Goal: Transaction & Acquisition: Purchase product/service

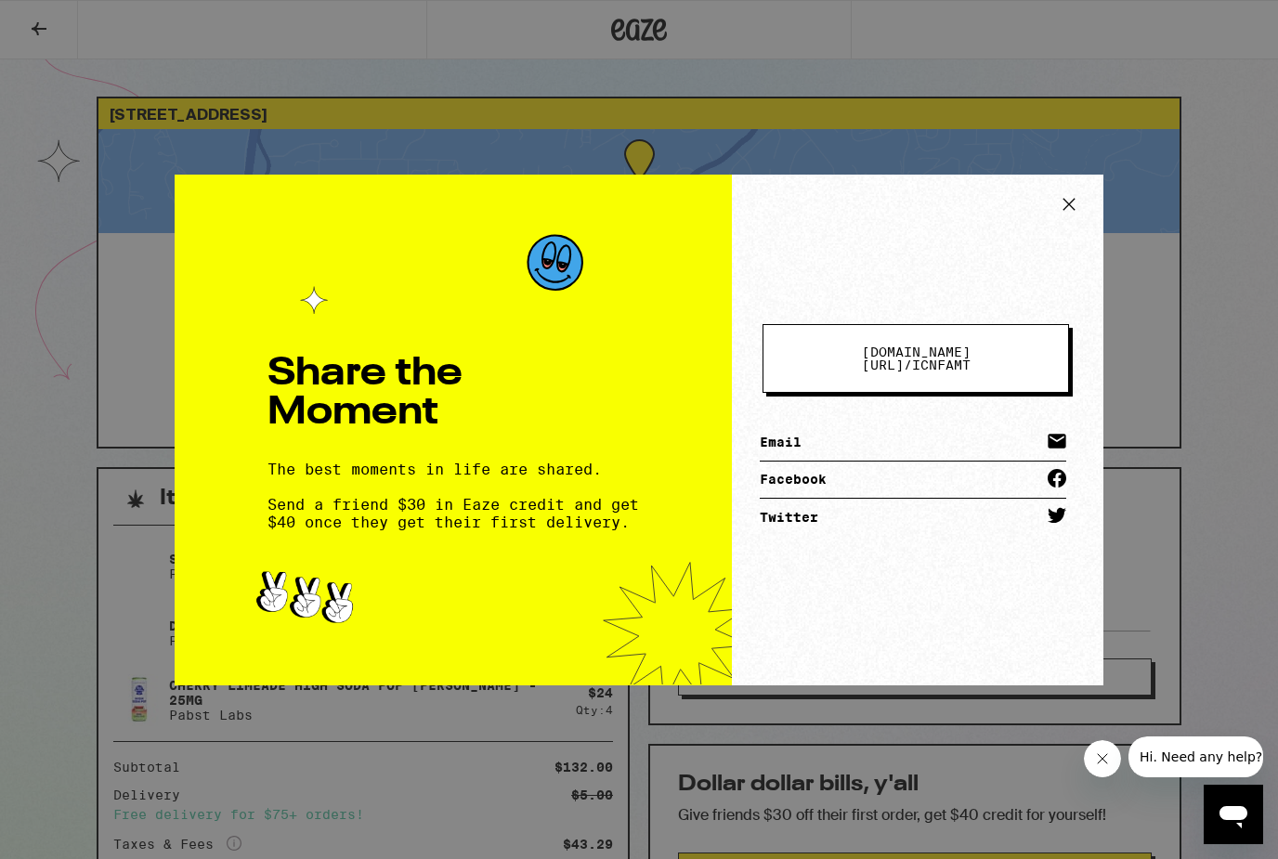
click at [1079, 187] on div "[DOMAIN_NAME][URL] / icnfamt Email Facebook Twitter" at bounding box center [918, 430] width 372 height 511
click at [1070, 201] on icon at bounding box center [1069, 204] width 28 height 28
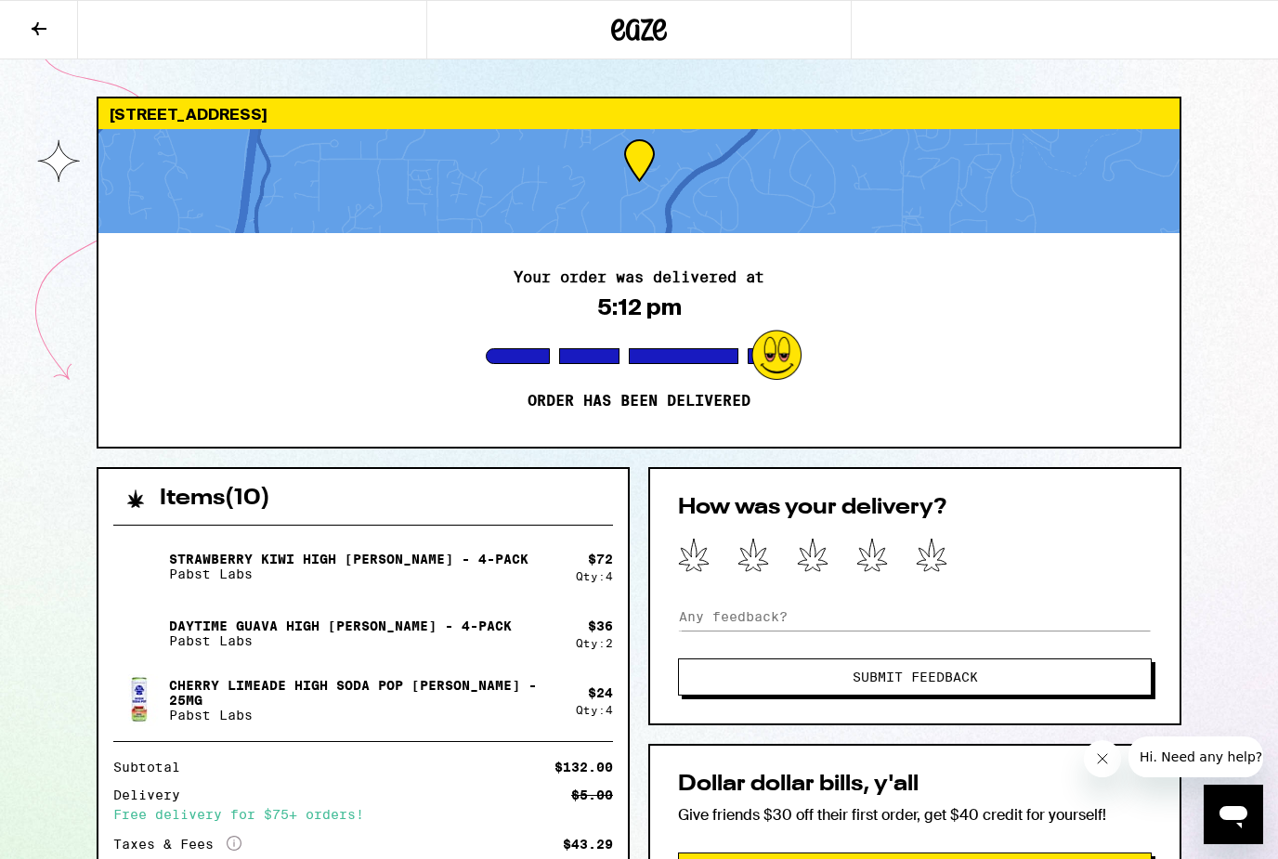
click at [630, 72] on div "[STREET_ADDRESS] Your order was delivered at 5:12 pm Order has been delivered I…" at bounding box center [639, 644] width 1278 height 1289
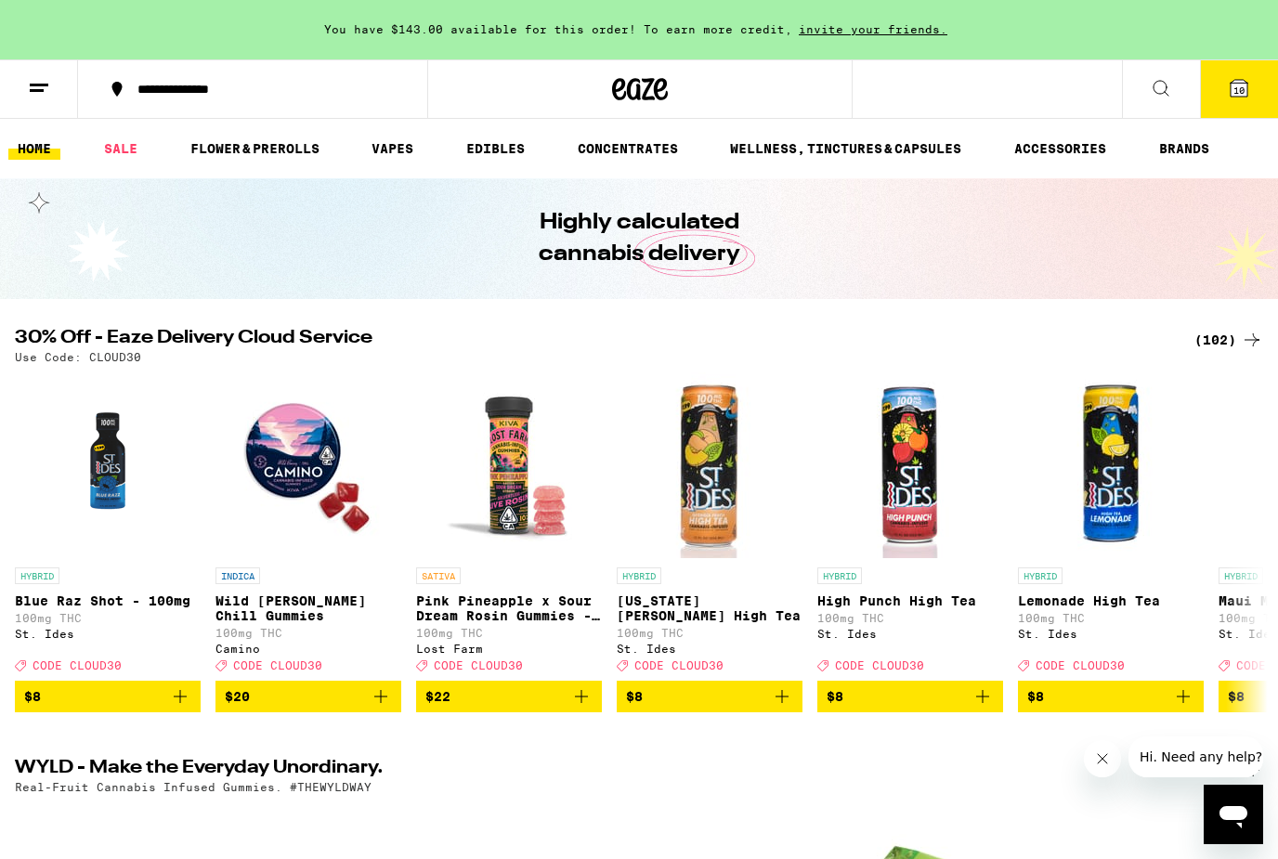
click at [1244, 98] on icon at bounding box center [1239, 88] width 22 height 22
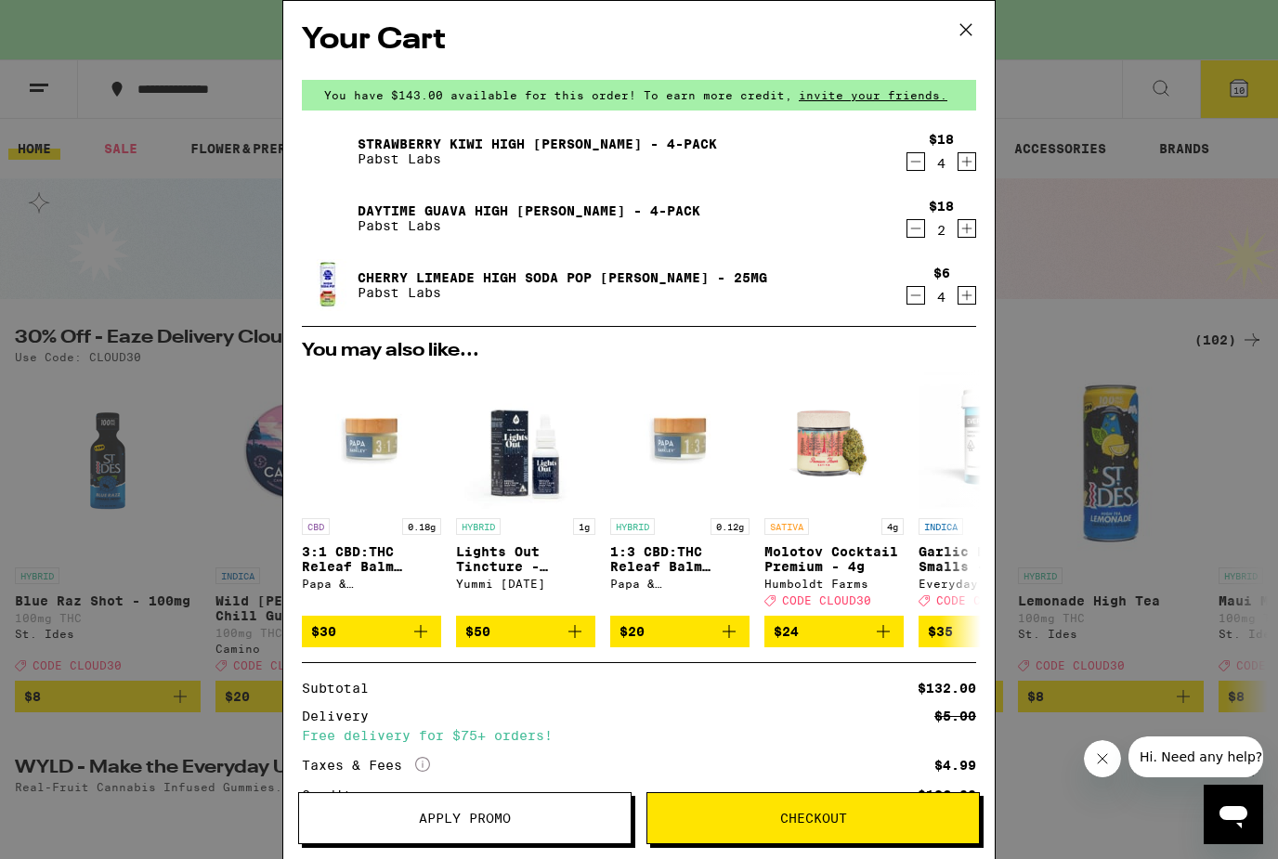
click at [930, 296] on div "$6 4" at bounding box center [942, 285] width 70 height 39
click at [920, 296] on icon "Decrement" at bounding box center [916, 295] width 17 height 22
click at [920, 296] on icon "Decrement" at bounding box center [916, 296] width 17 height 22
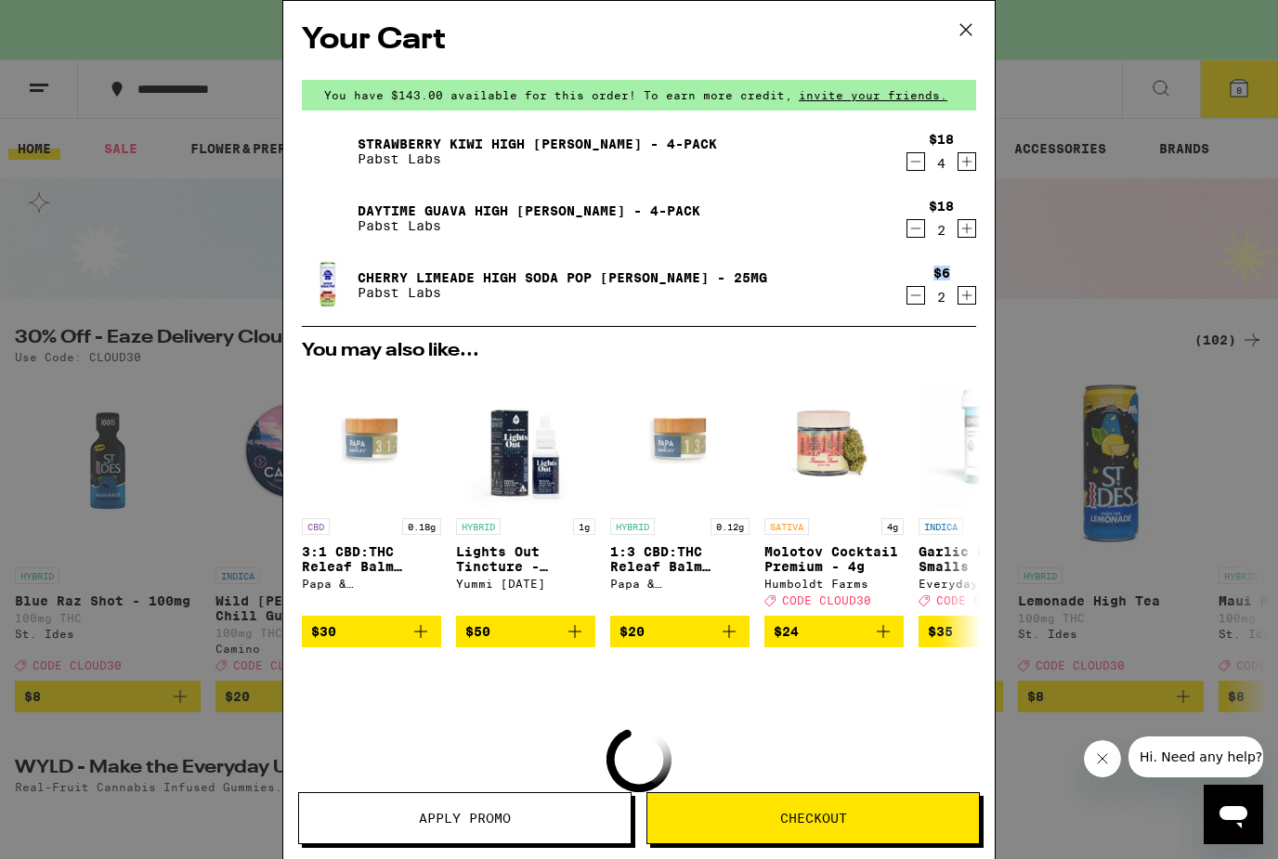
click at [920, 296] on icon "Decrement" at bounding box center [916, 295] width 17 height 22
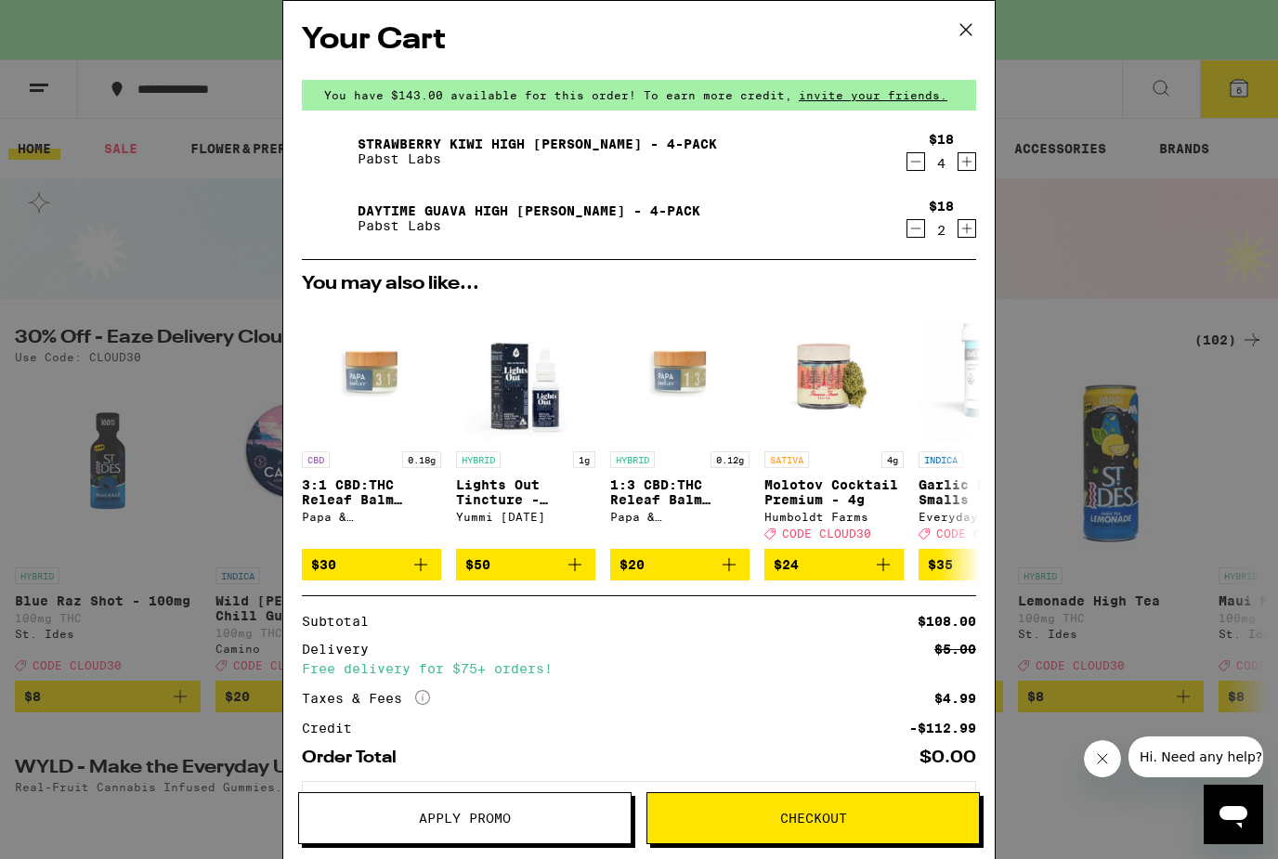
click at [835, 822] on span "Checkout" at bounding box center [813, 818] width 67 height 13
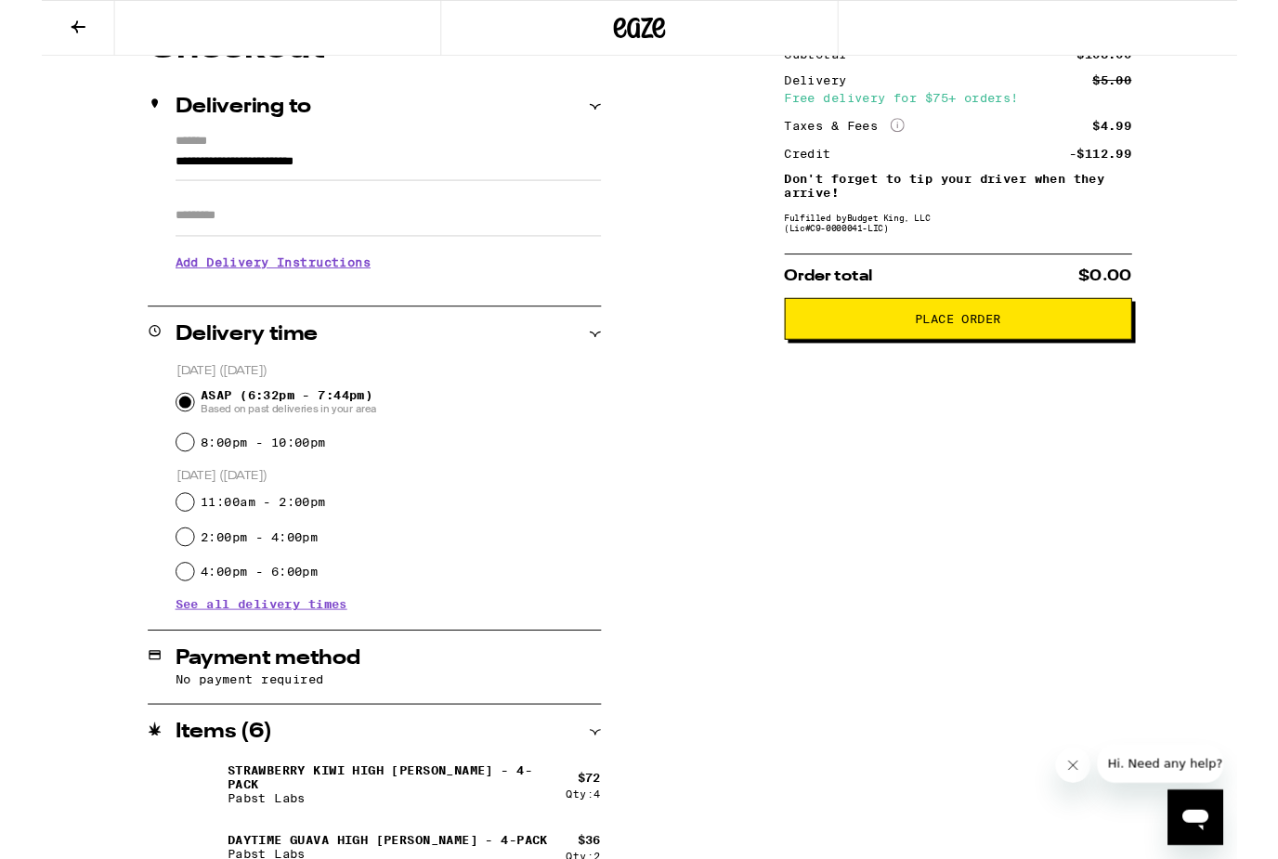
scroll to position [224, 0]
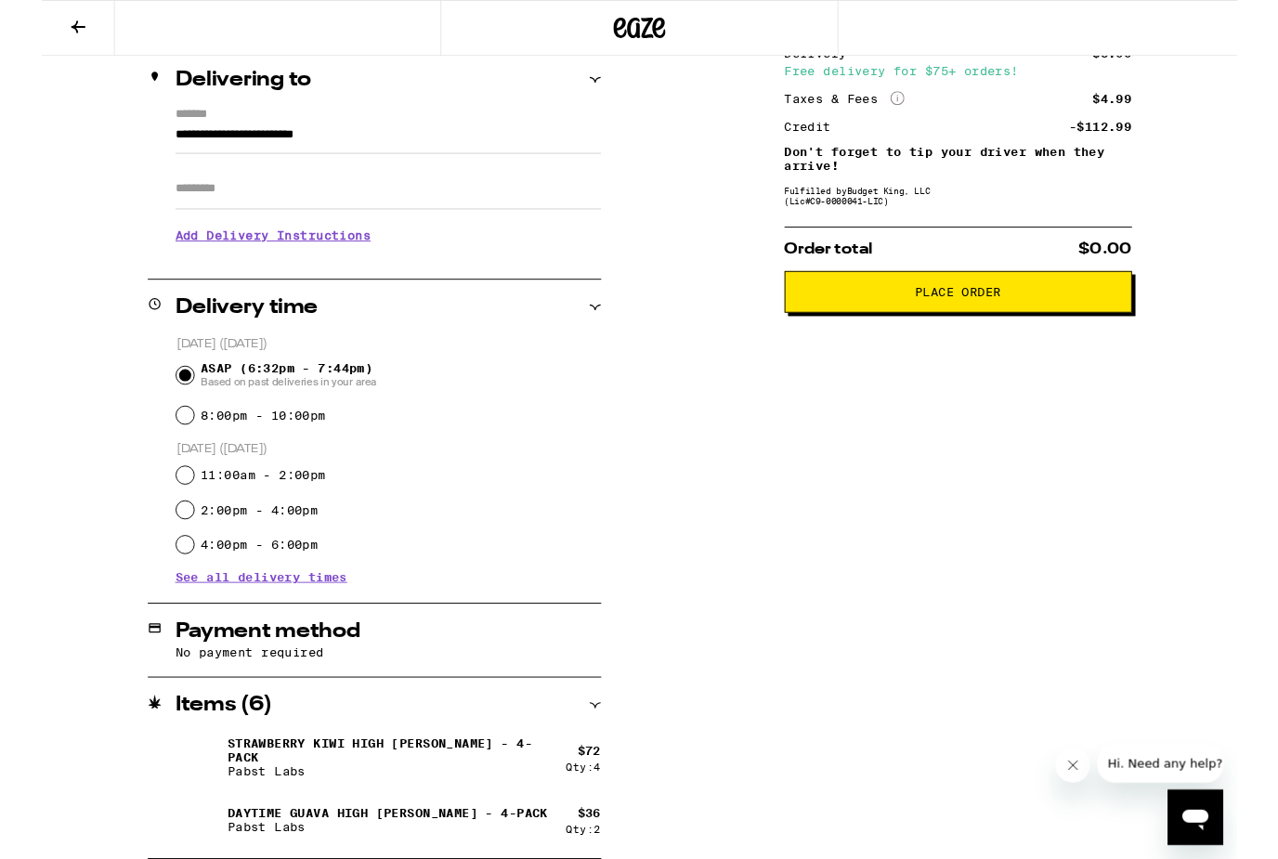
click at [902, 334] on button "Place Order" at bounding box center [980, 312] width 372 height 45
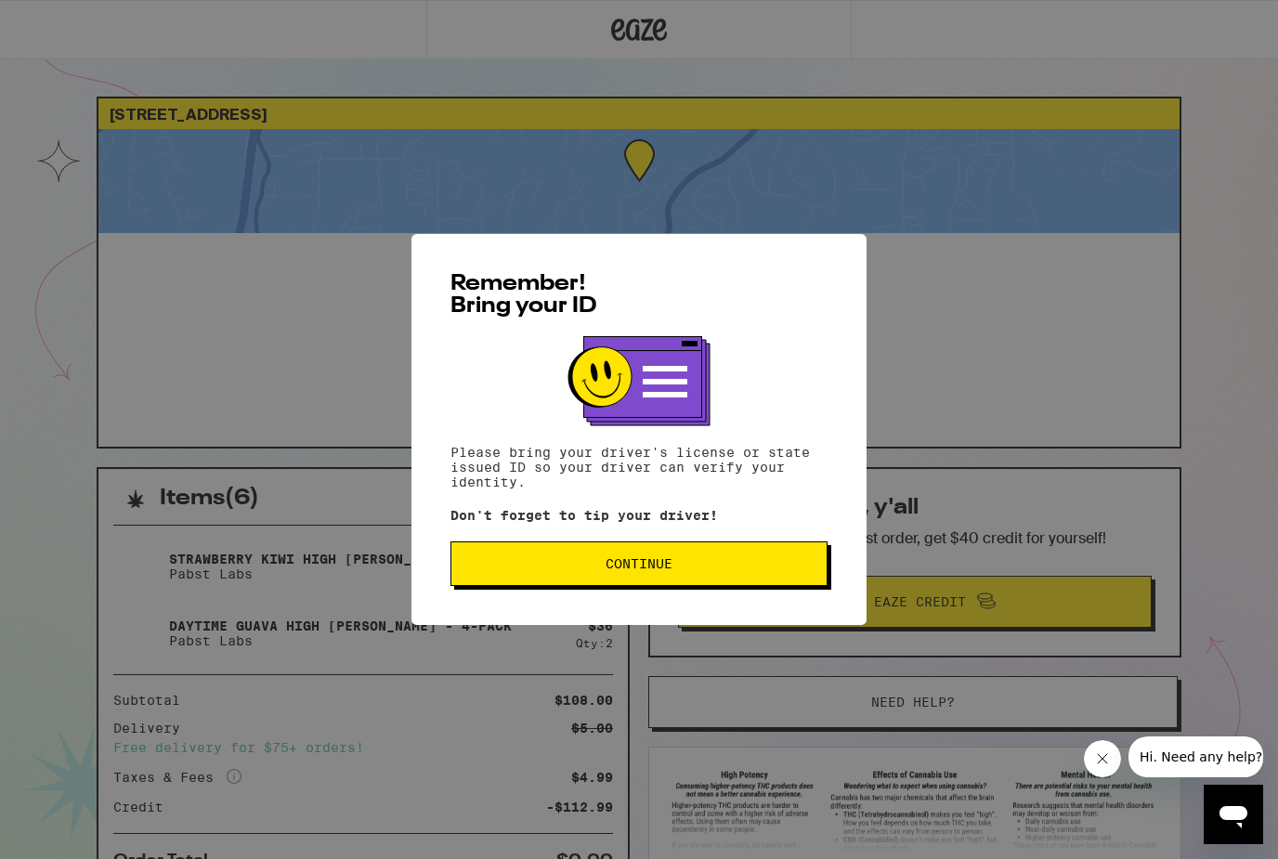
click at [652, 570] on span "Continue" at bounding box center [639, 563] width 67 height 13
